Goal: Transaction & Acquisition: Purchase product/service

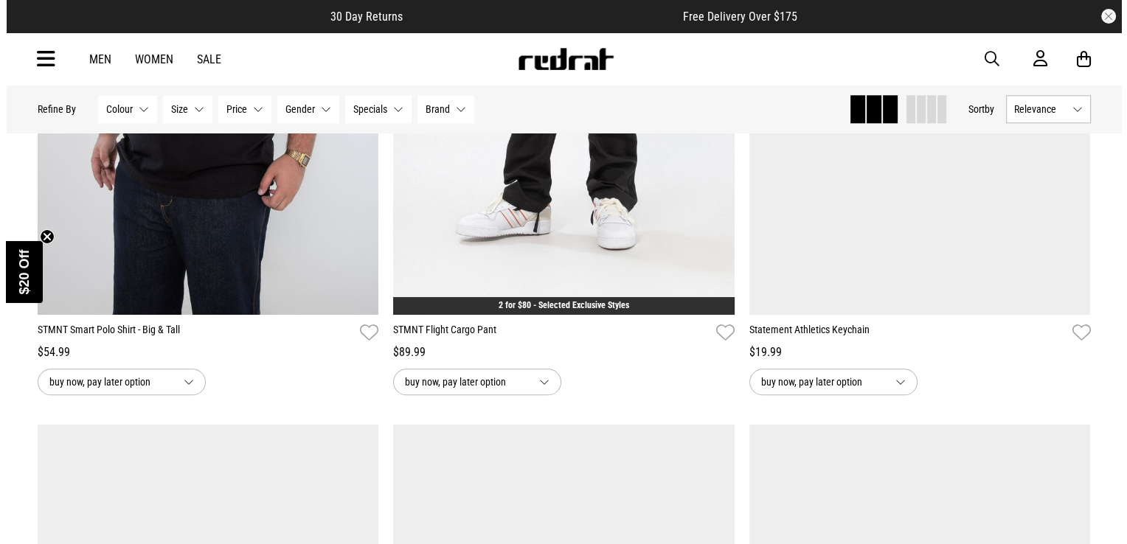
scroll to position [1600, 0]
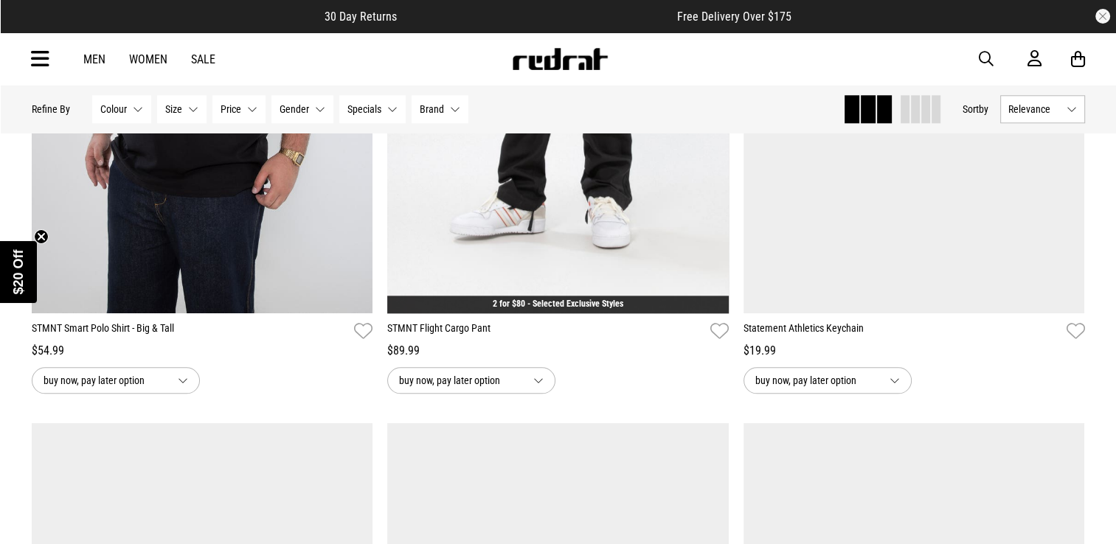
click at [34, 59] on icon at bounding box center [40, 59] width 18 height 24
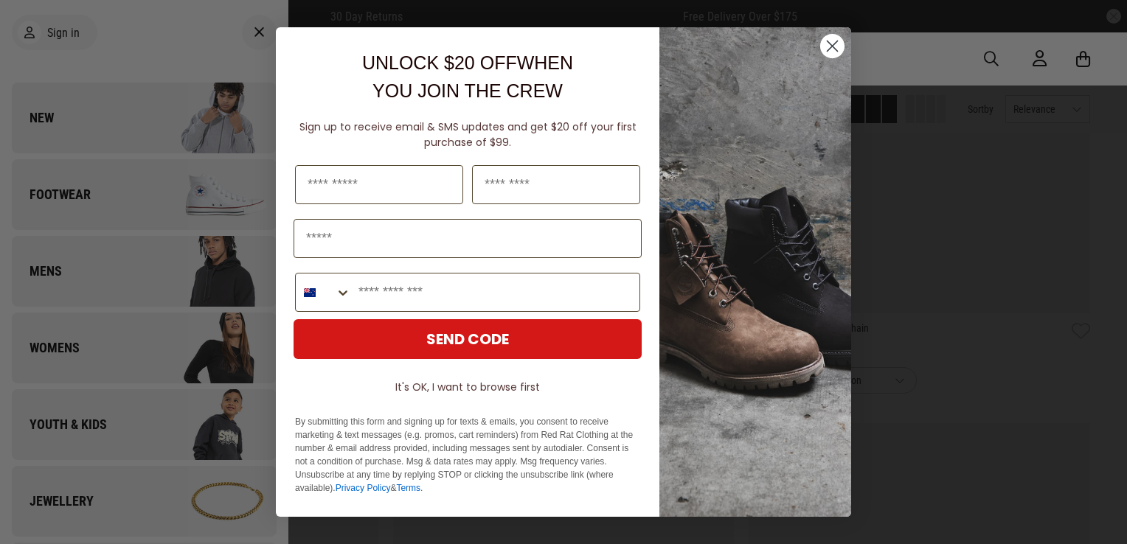
click at [828, 44] on circle "Close dialog" at bounding box center [832, 46] width 24 height 24
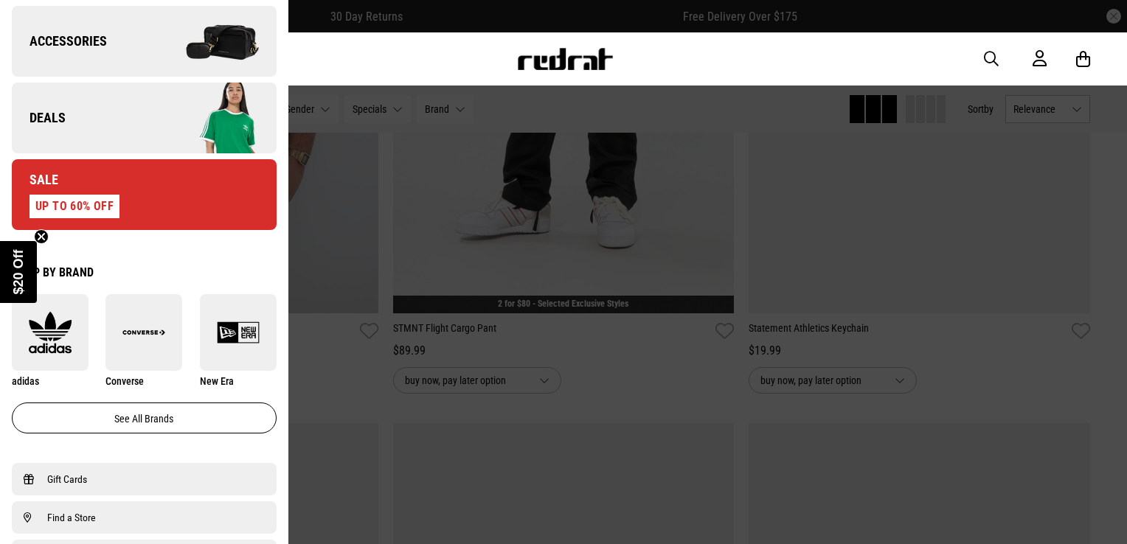
scroll to position [616, 0]
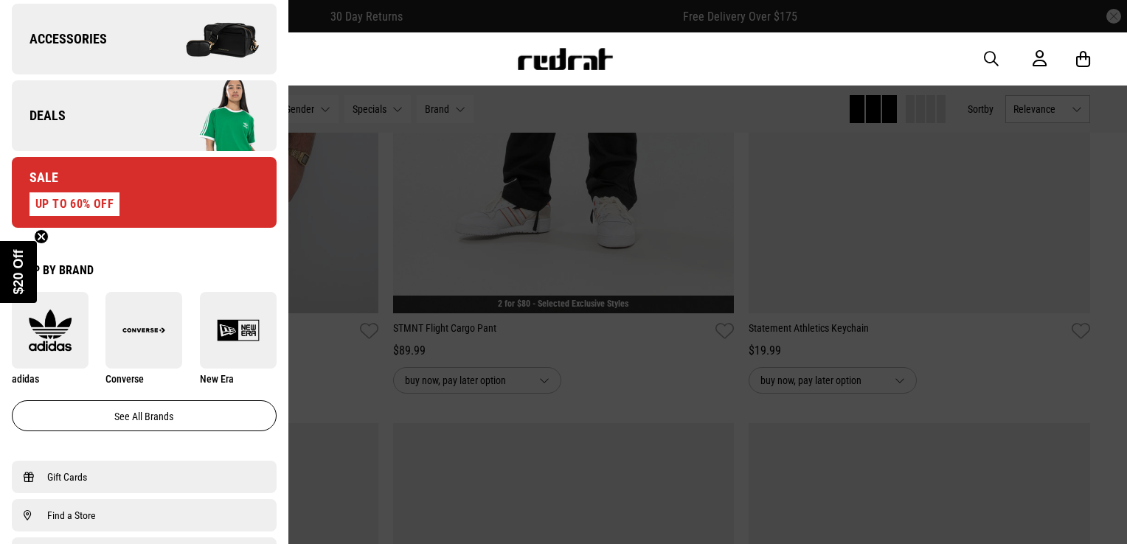
click at [652, 369] on div at bounding box center [563, 272] width 1127 height 544
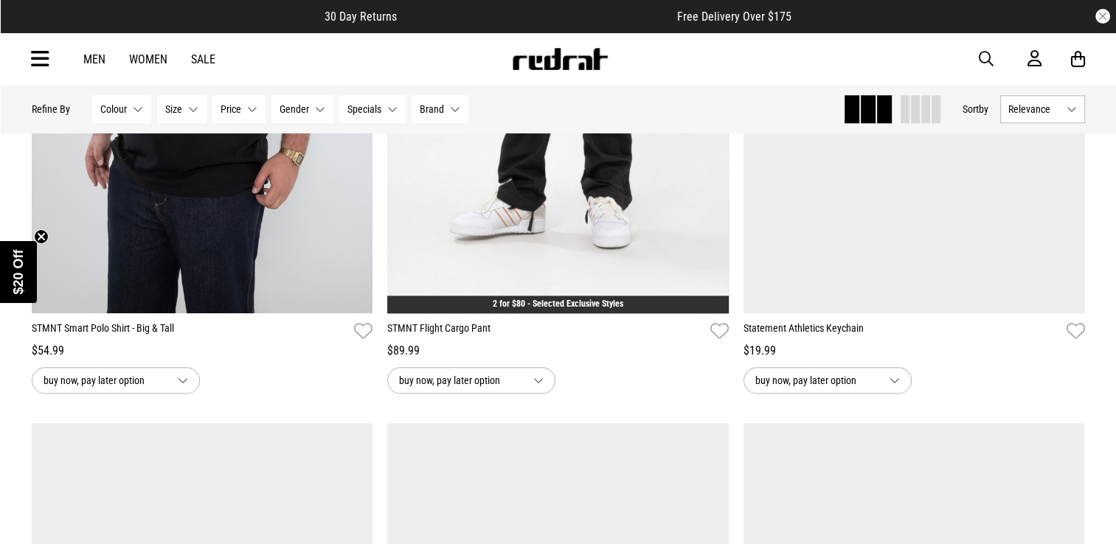
click at [986, 57] on span "button" at bounding box center [986, 59] width 15 height 18
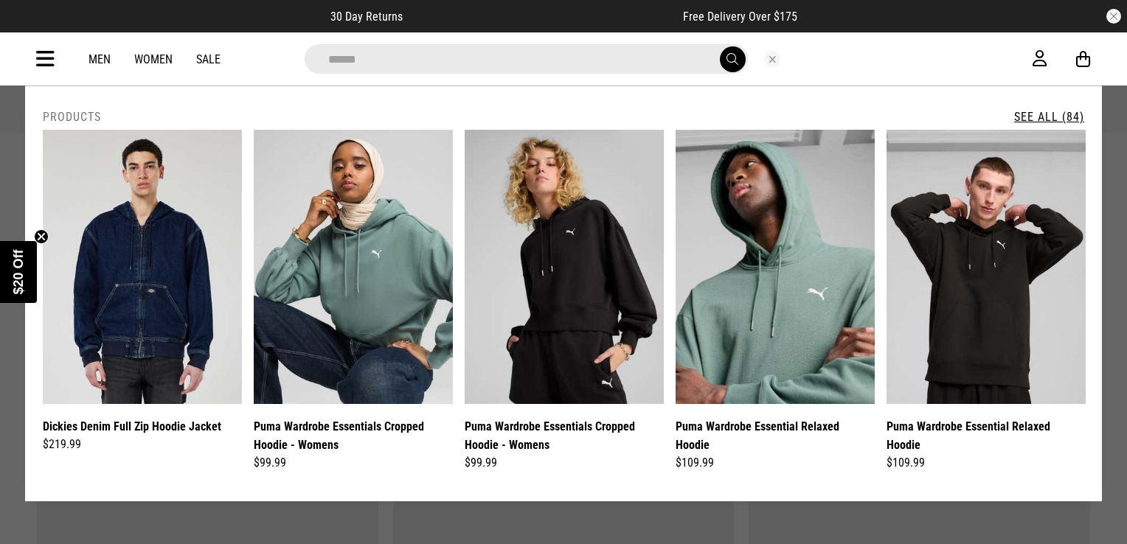
type input "******"
click at [720, 46] on button "submit" at bounding box center [733, 59] width 26 height 26
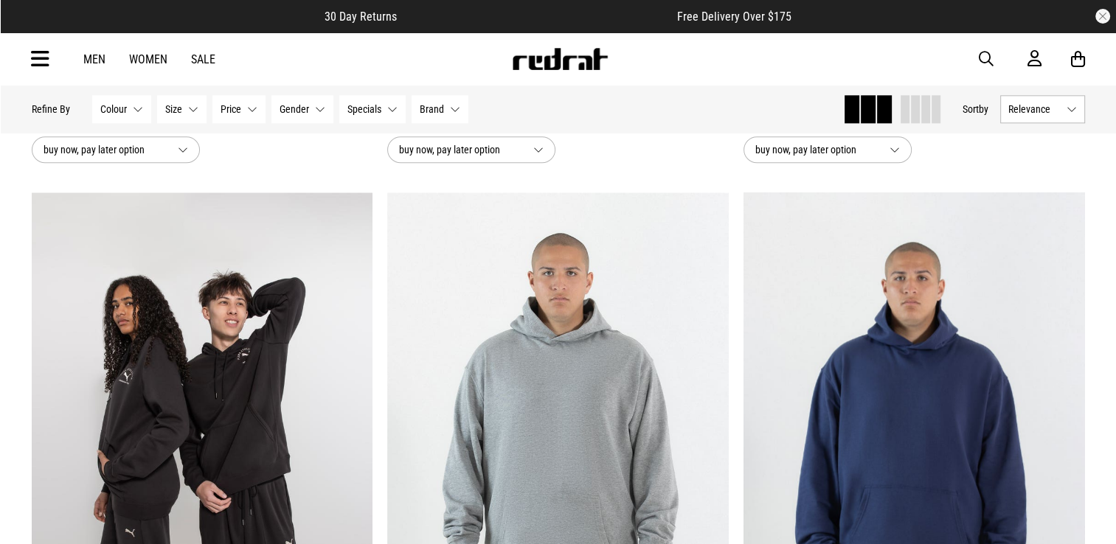
scroll to position [1785, 0]
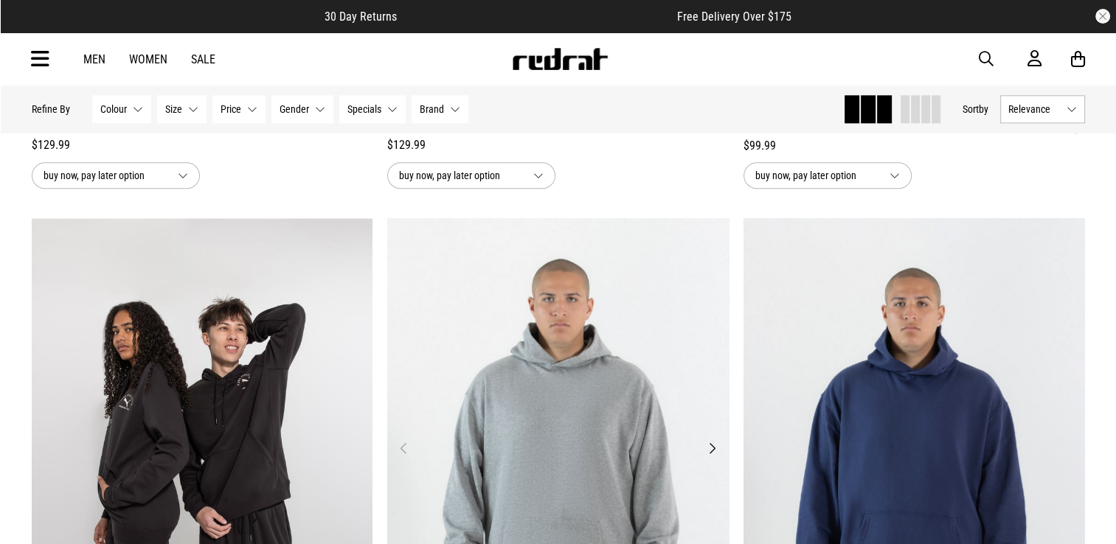
click at [709, 440] on img at bounding box center [557, 457] width 341 height 478
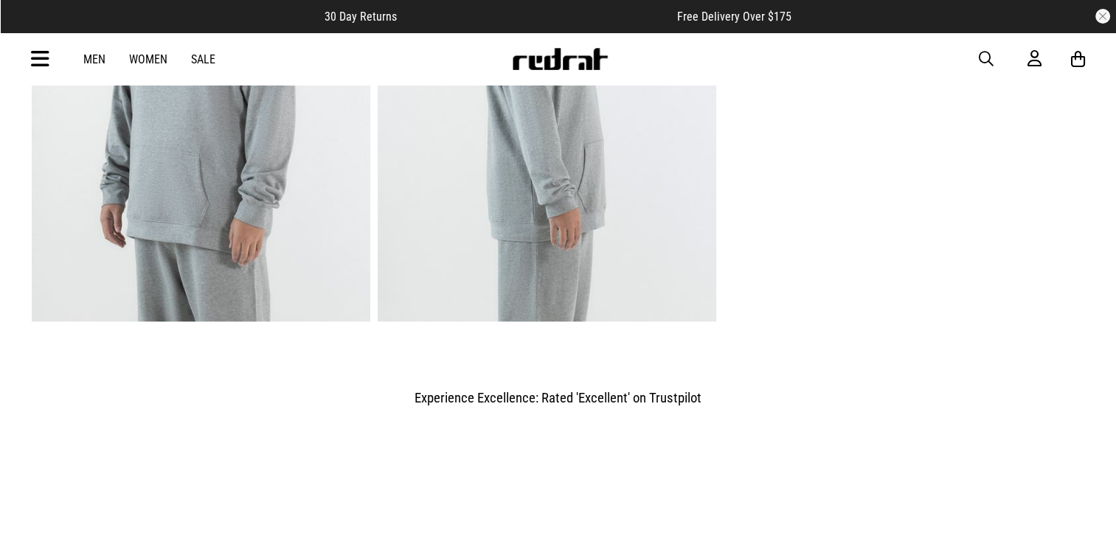
scroll to position [1245, 0]
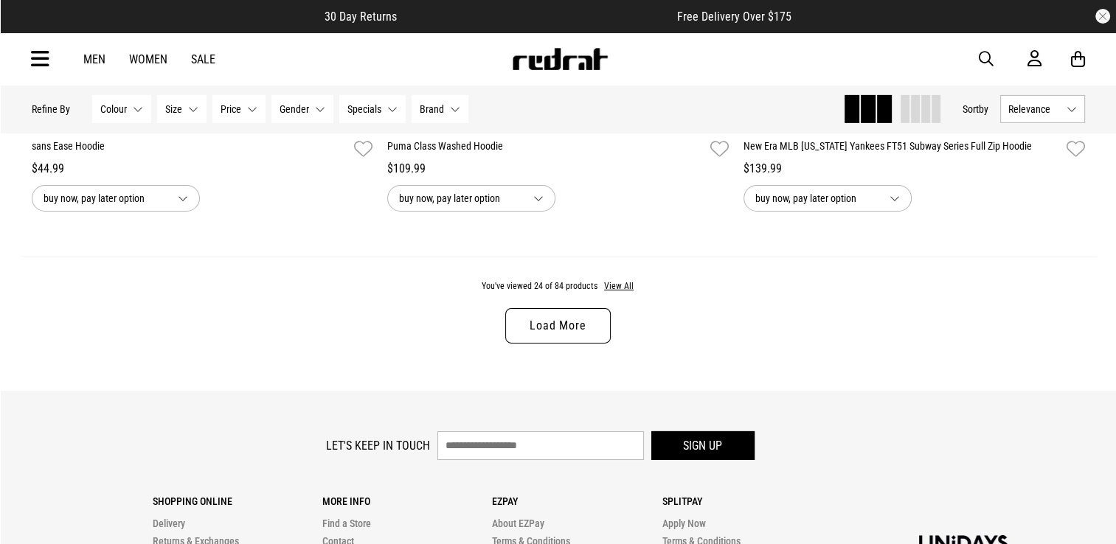
scroll to position [4719, 0]
click at [566, 336] on link "Load More" at bounding box center [557, 324] width 105 height 35
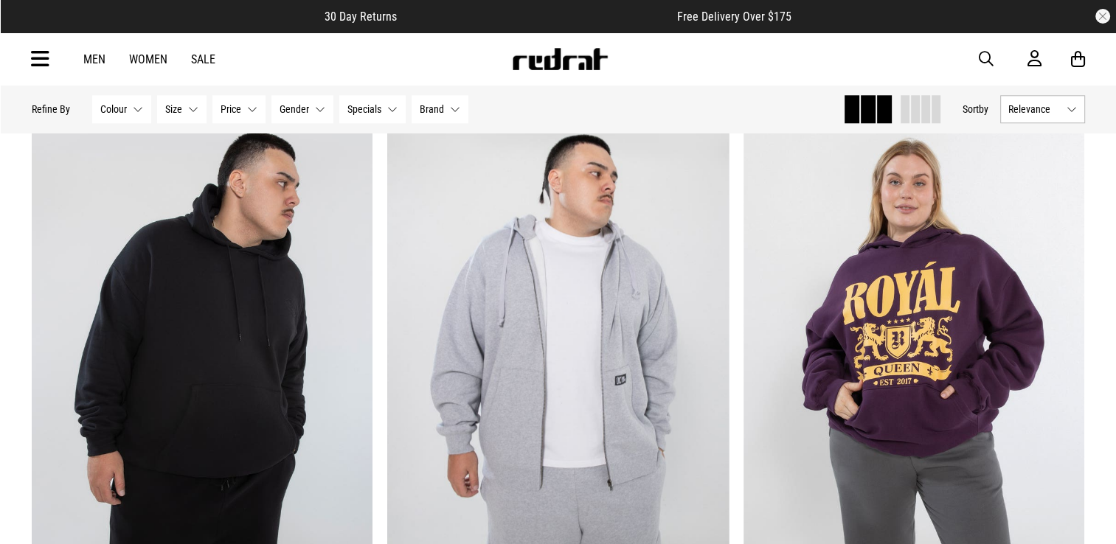
scroll to position [7208, 0]
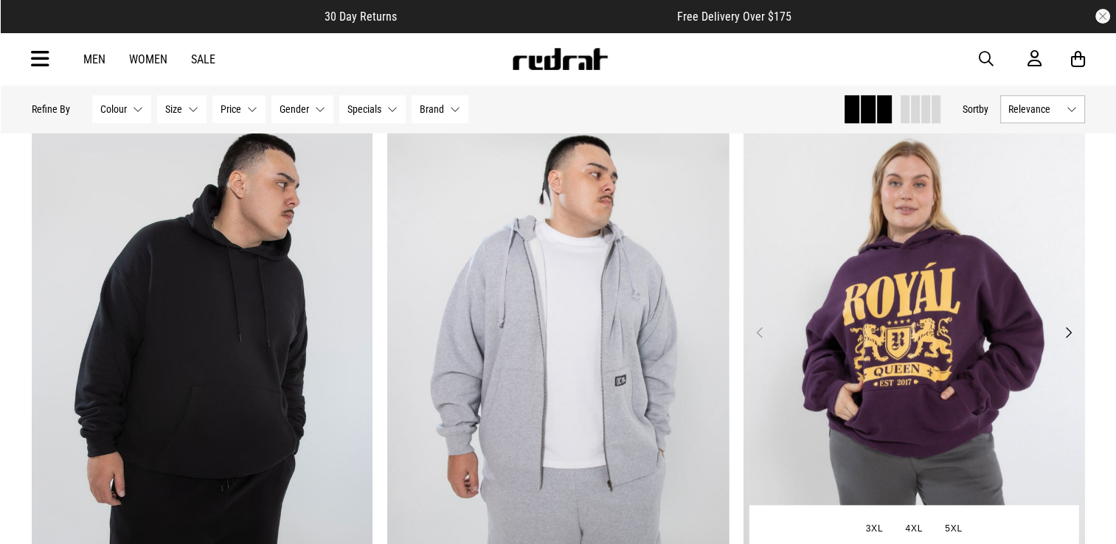
click at [1064, 341] on button "Next" at bounding box center [1067, 333] width 18 height 18
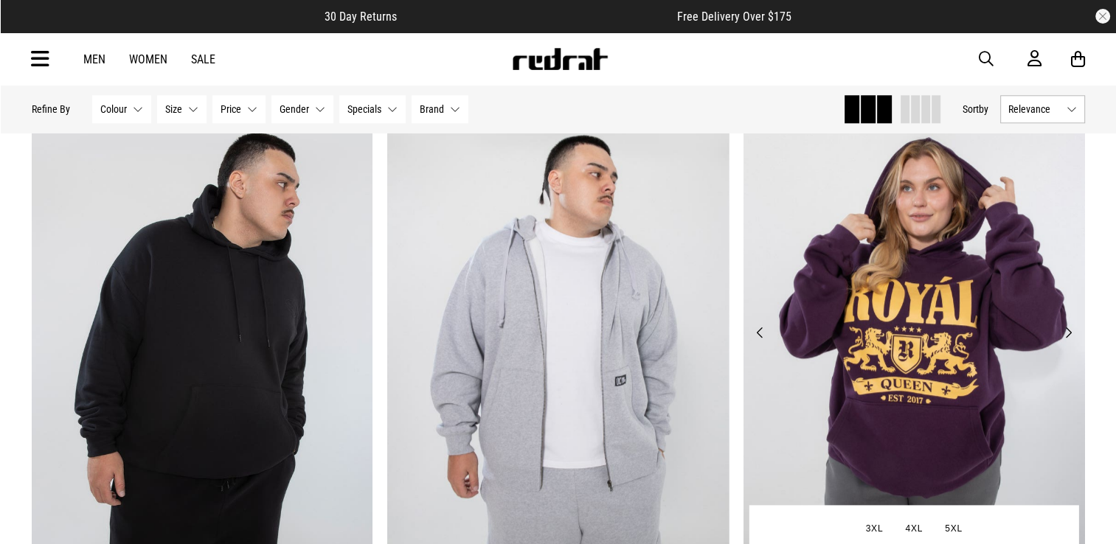
click at [1064, 341] on button "Next" at bounding box center [1067, 333] width 18 height 18
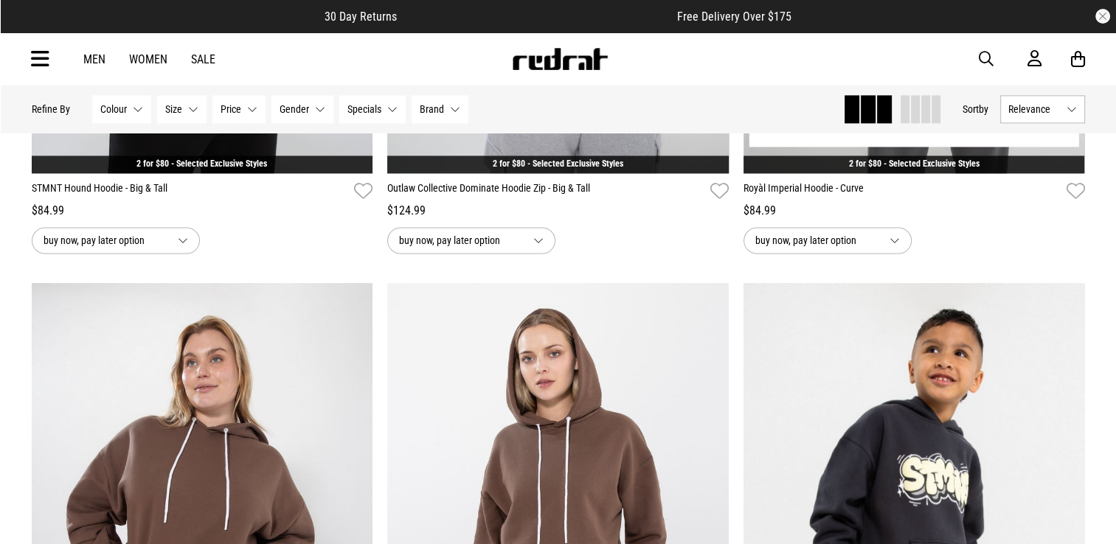
scroll to position [7263, 0]
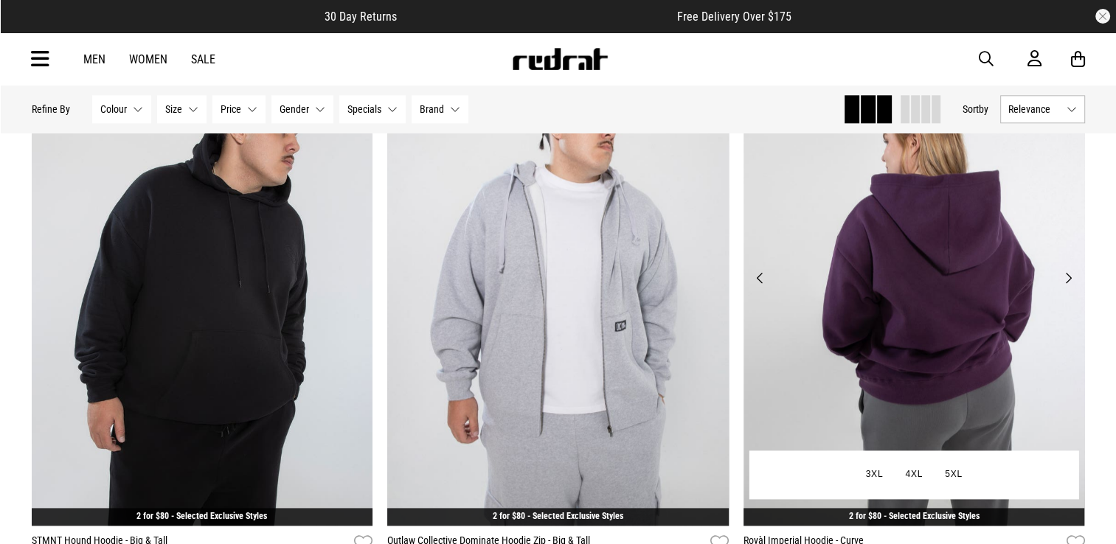
click at [760, 287] on button "Previous" at bounding box center [760, 278] width 18 height 18
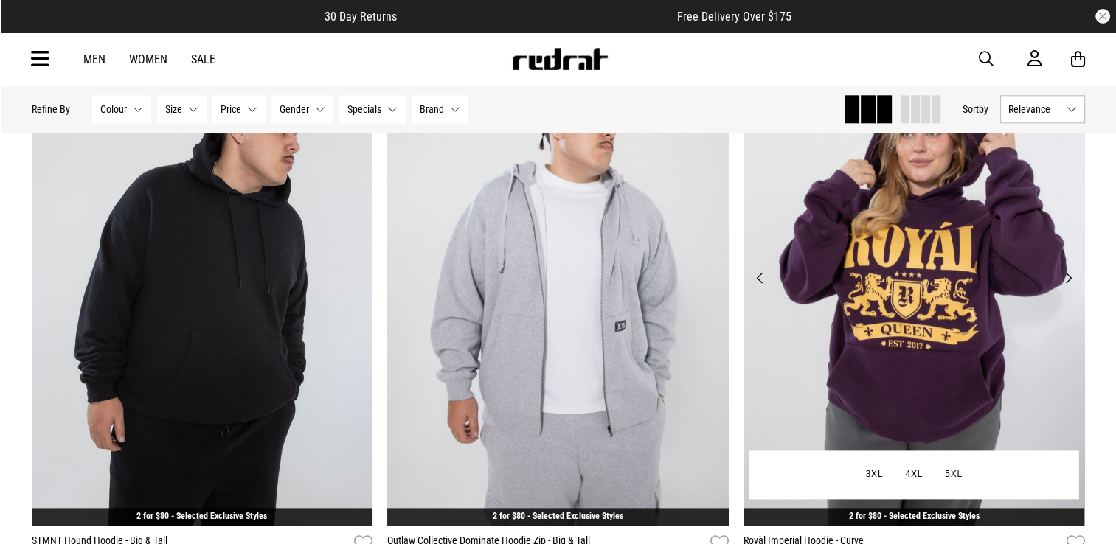
click at [760, 287] on button "Previous" at bounding box center [760, 278] width 18 height 18
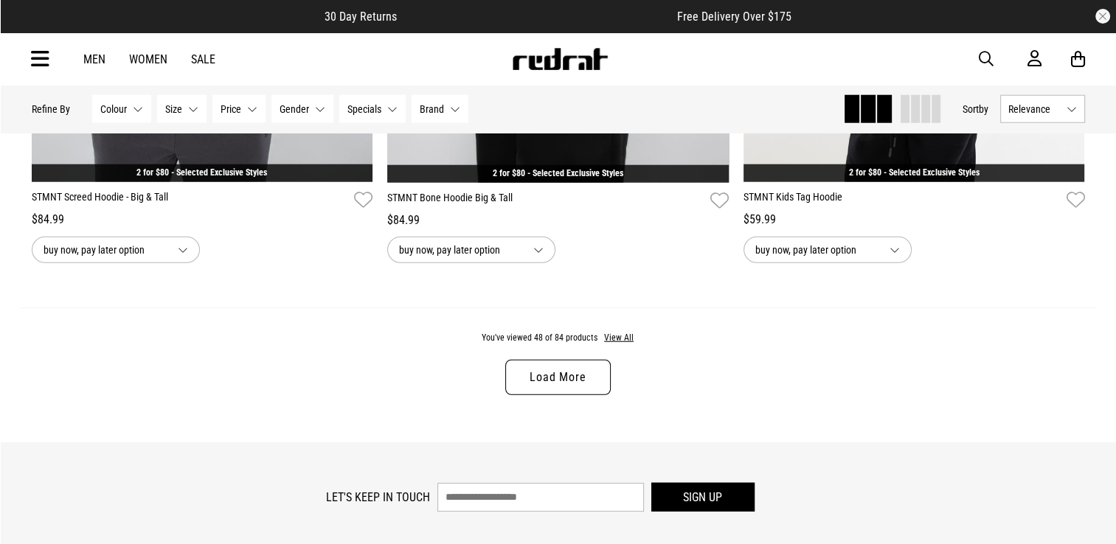
scroll to position [9381, 0]
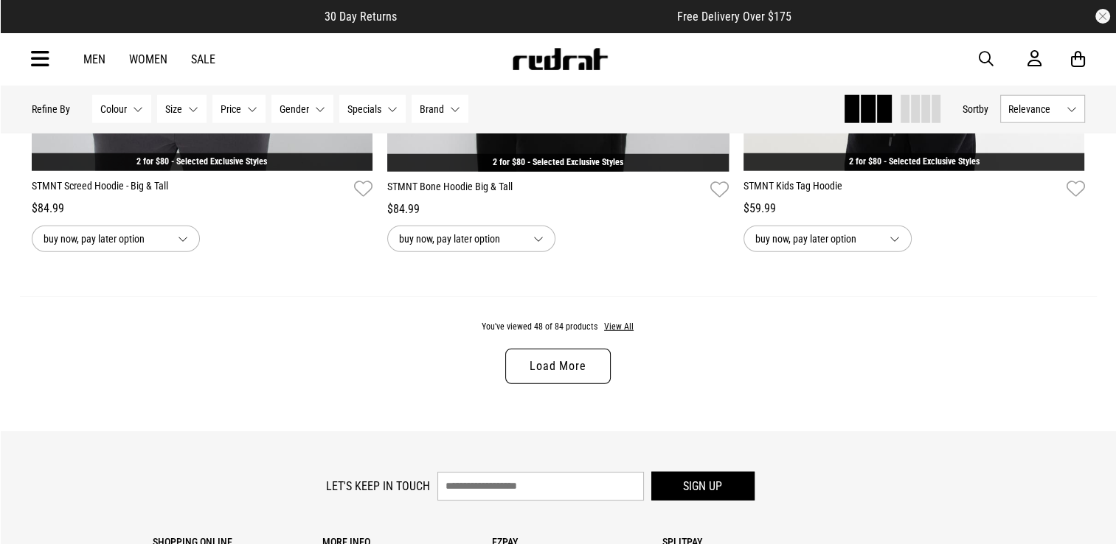
click at [558, 369] on link "Load More" at bounding box center [557, 366] width 105 height 35
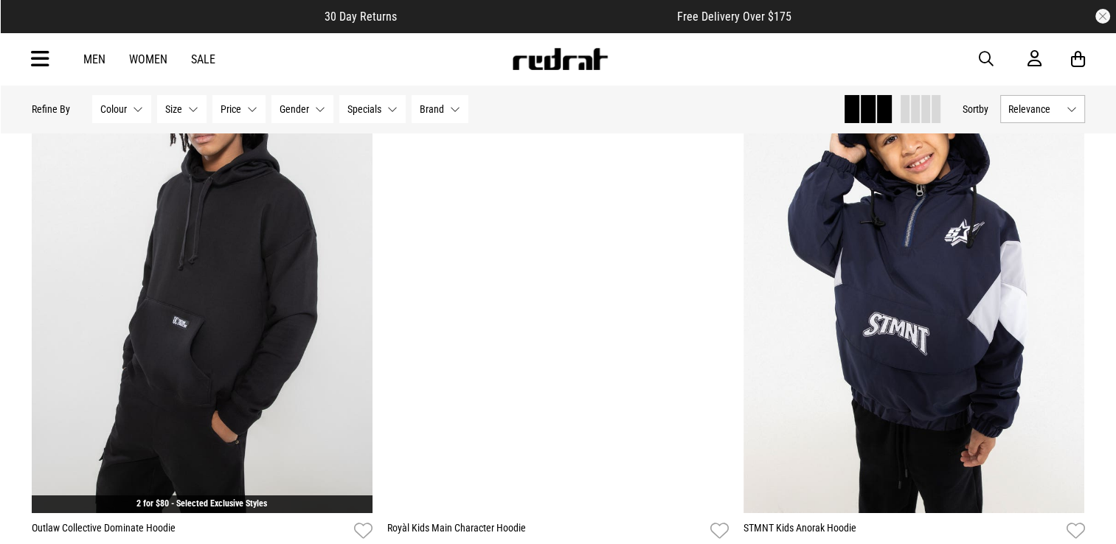
scroll to position [10808, 0]
